Goal: Entertainment & Leisure: Consume media (video, audio)

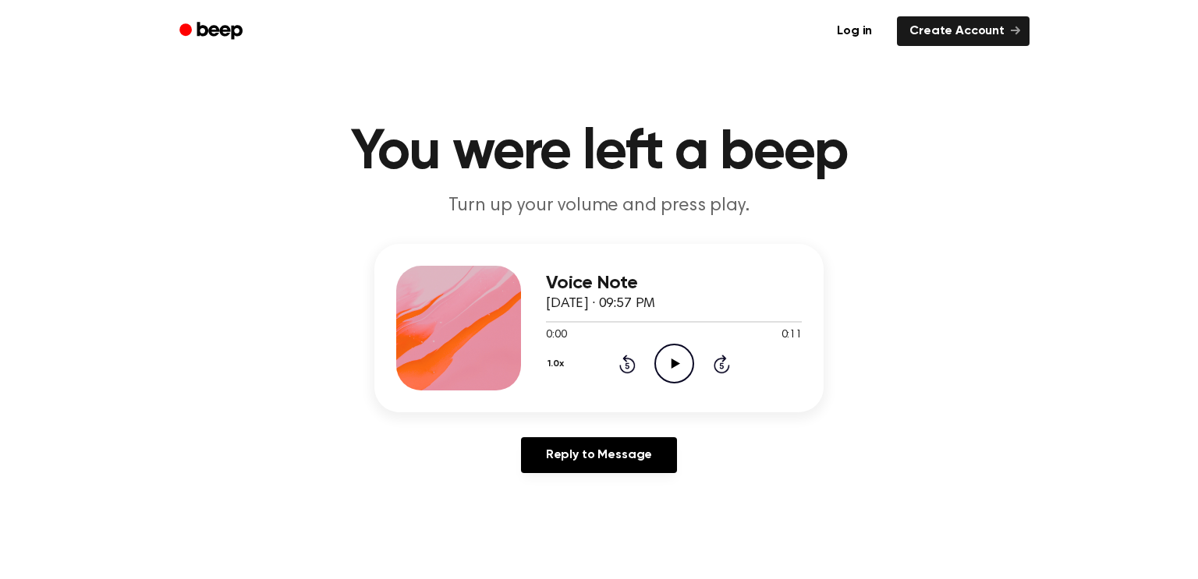
click at [671, 366] on icon at bounding box center [675, 364] width 9 height 10
click at [682, 364] on icon "Play Audio" at bounding box center [674, 364] width 40 height 40
click at [671, 363] on icon at bounding box center [675, 364] width 9 height 10
